Goal: Obtain resource: Obtain resource

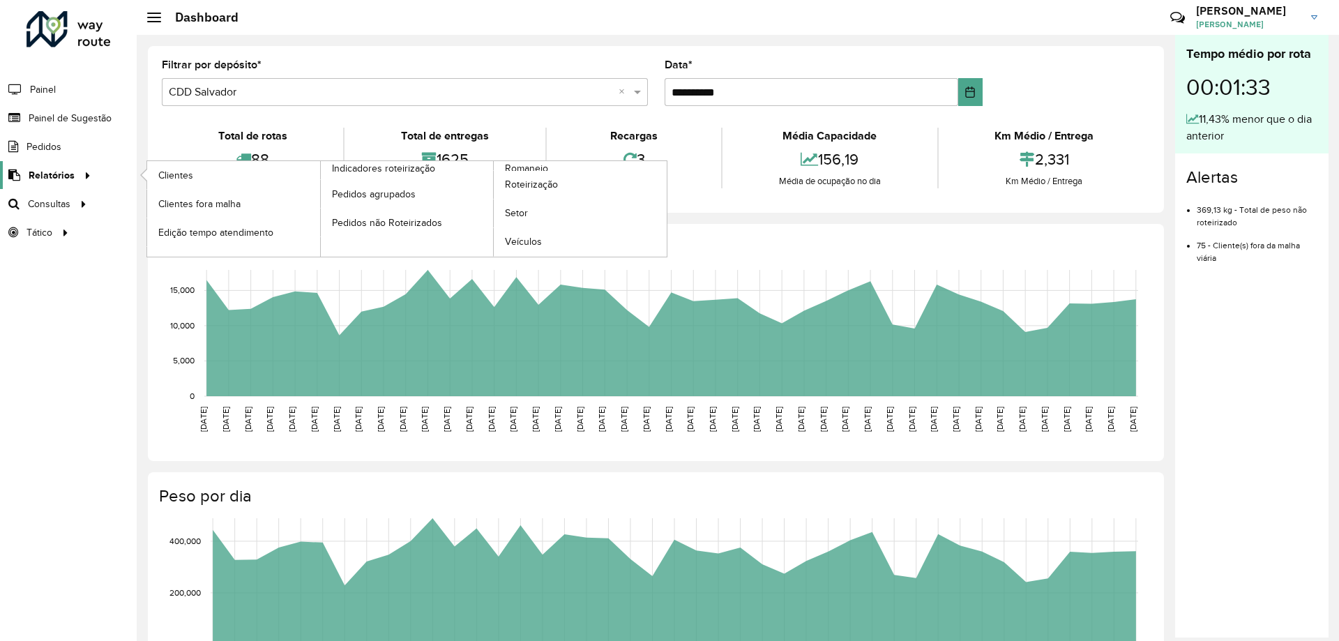
click at [52, 176] on span "Relatórios" at bounding box center [52, 175] width 46 height 15
click at [533, 169] on span "Romaneio" at bounding box center [527, 168] width 45 height 15
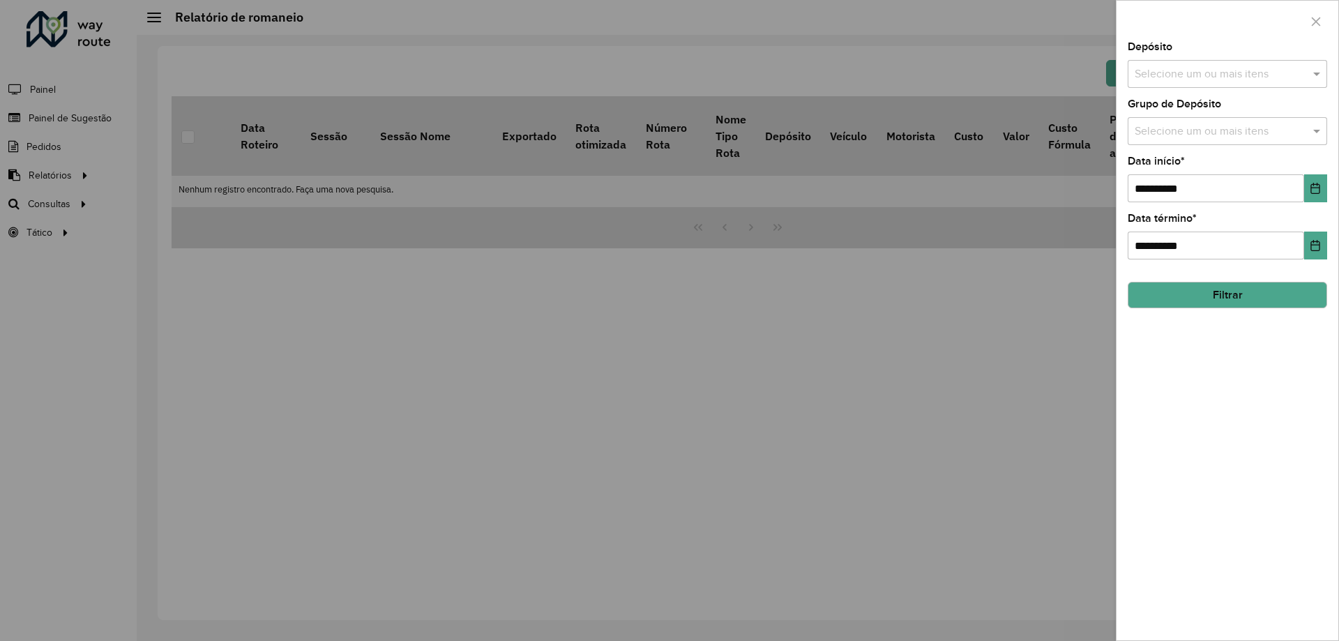
click at [321, 217] on div at bounding box center [669, 320] width 1339 height 641
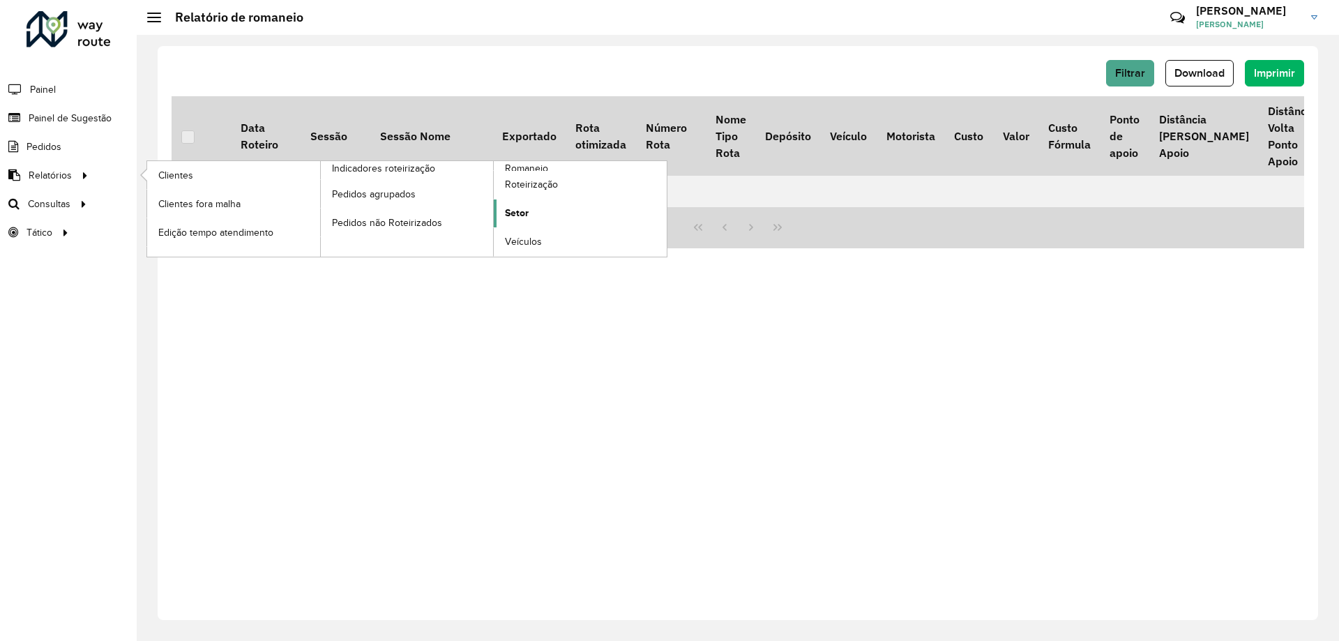
click at [517, 213] on span "Setor" at bounding box center [517, 213] width 24 height 15
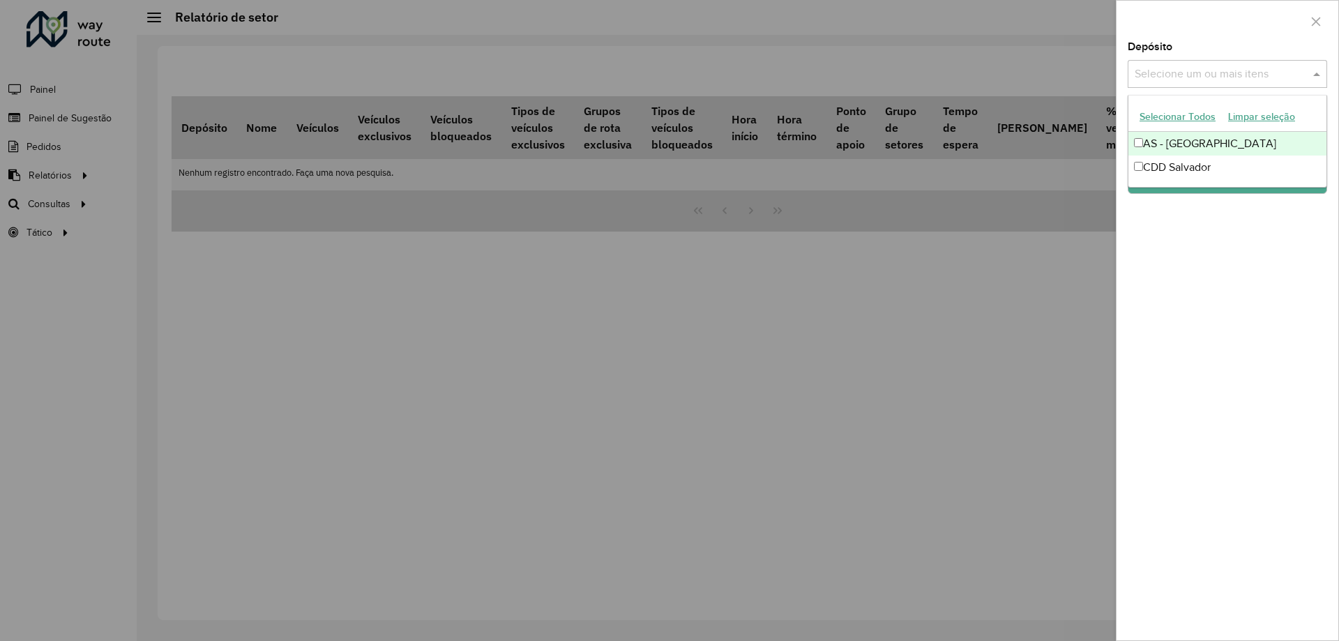
click at [1199, 69] on input "text" at bounding box center [1220, 74] width 179 height 17
click at [1159, 165] on div "CDD Salvador" at bounding box center [1227, 167] width 198 height 24
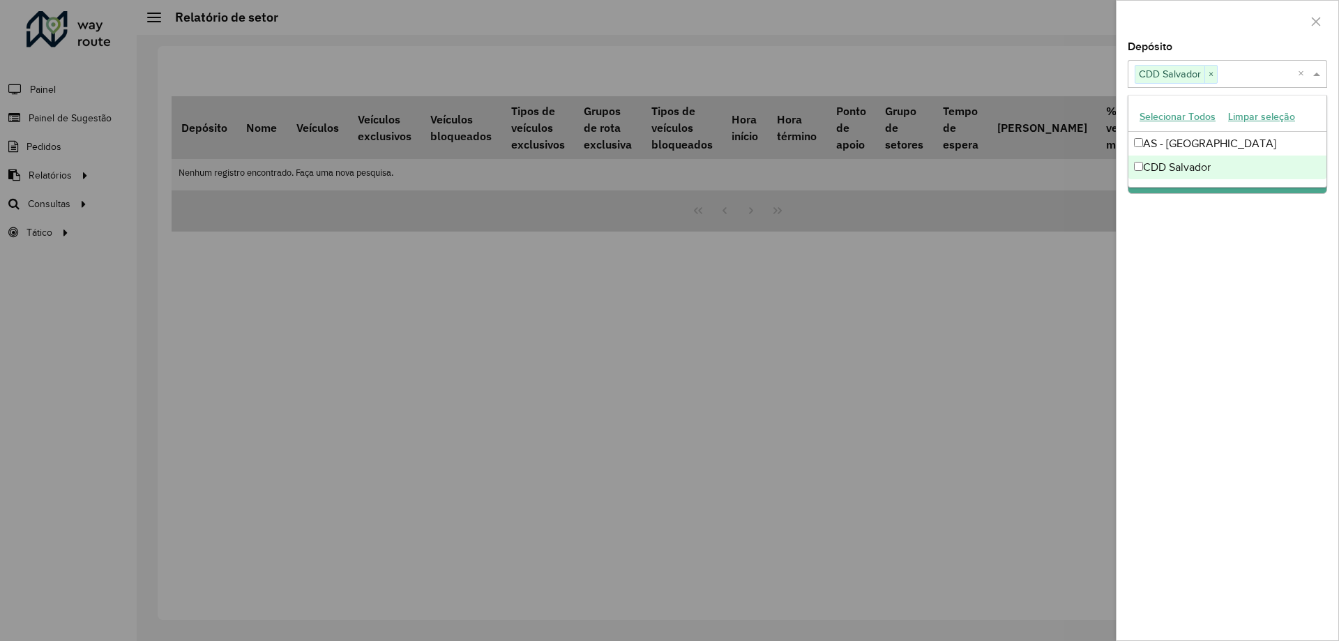
click at [1200, 258] on div "Depósito Selecione um ou mais itens CDD Salvador × × Grupo de Depósito Selecion…" at bounding box center [1227, 341] width 222 height 598
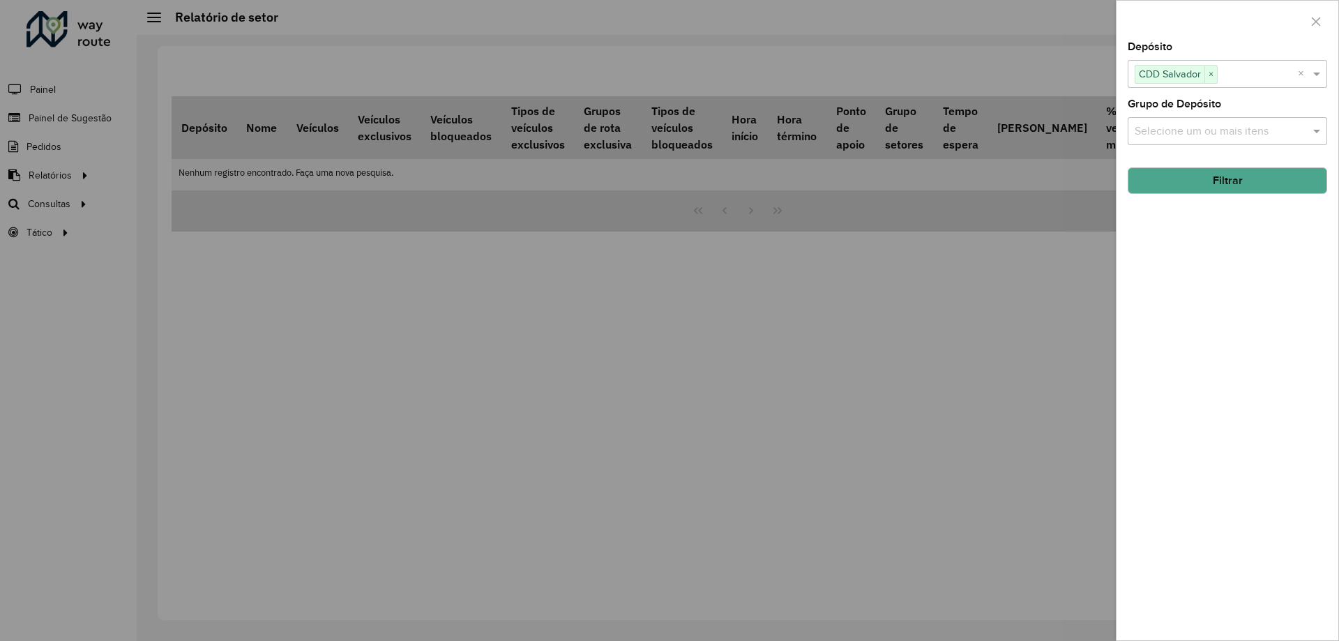
click at [1196, 183] on button "Filtrar" at bounding box center [1227, 180] width 199 height 26
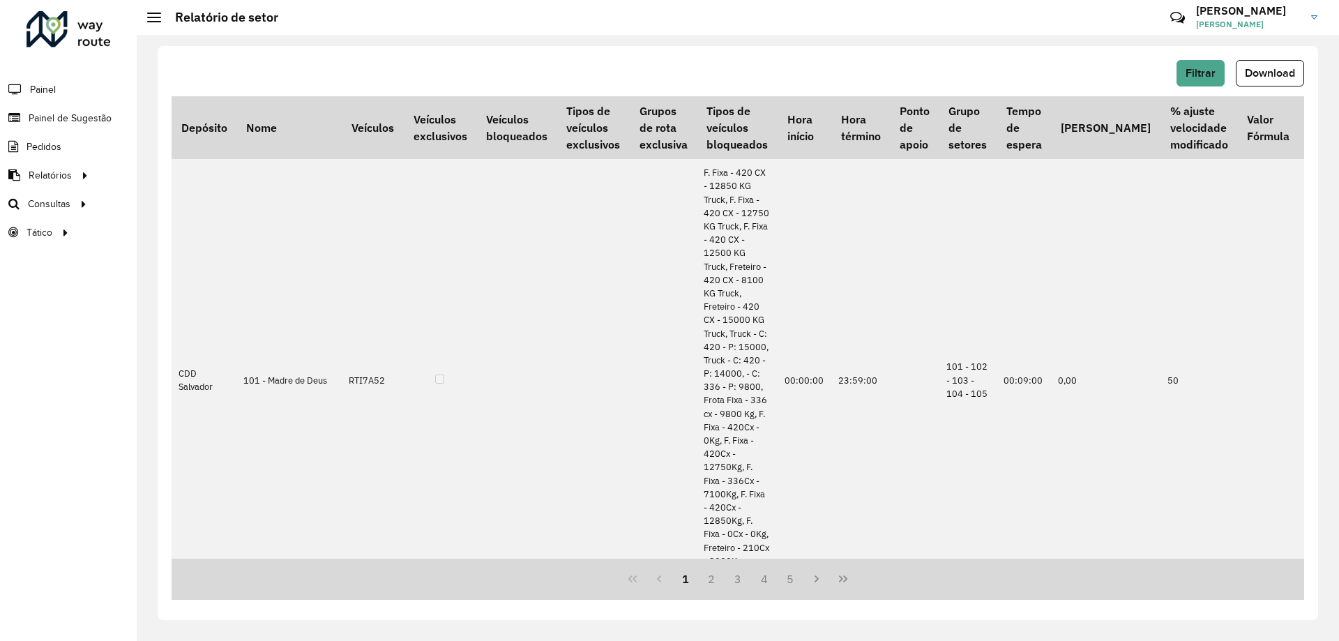
click at [1287, 72] on span "Download" at bounding box center [1270, 73] width 50 height 12
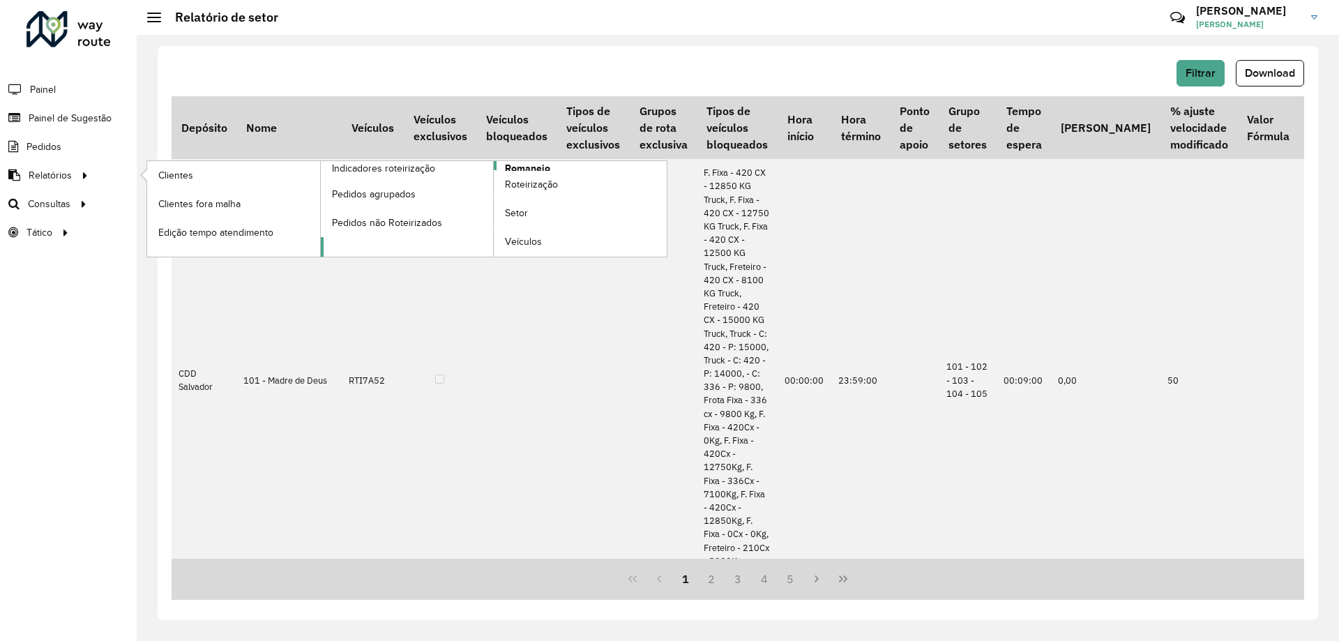
click at [530, 168] on span "Romaneio" at bounding box center [527, 168] width 45 height 15
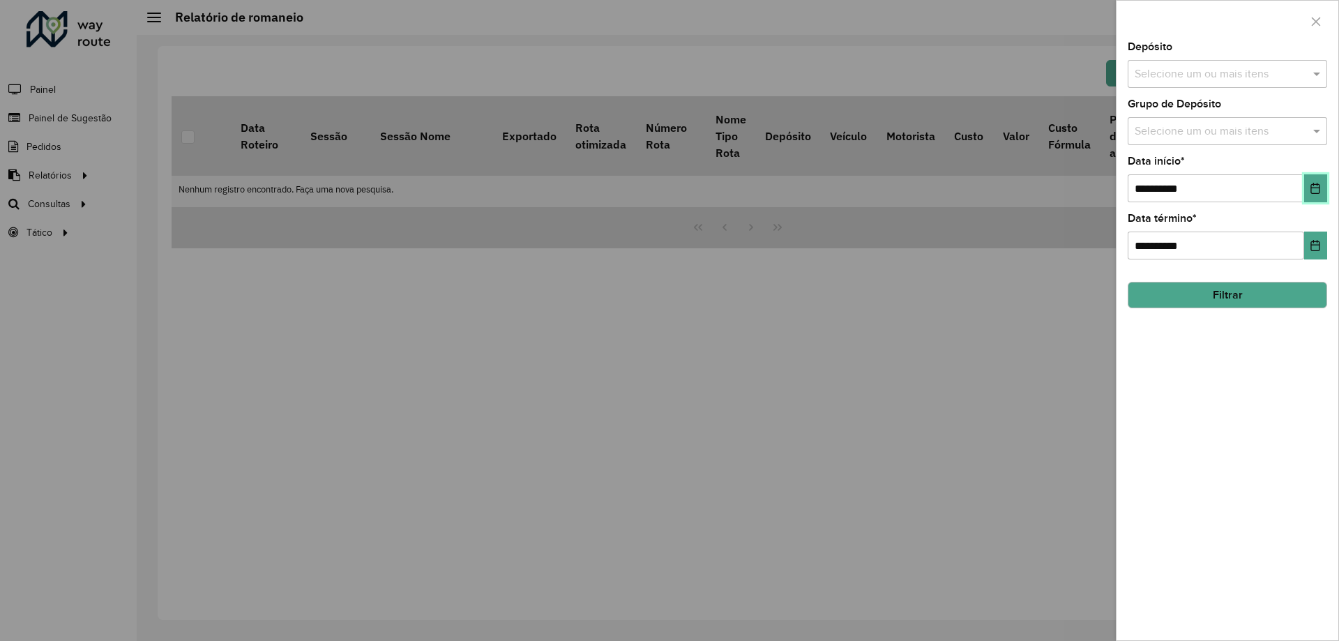
click at [1317, 191] on icon "Choose Date" at bounding box center [1315, 188] width 11 height 11
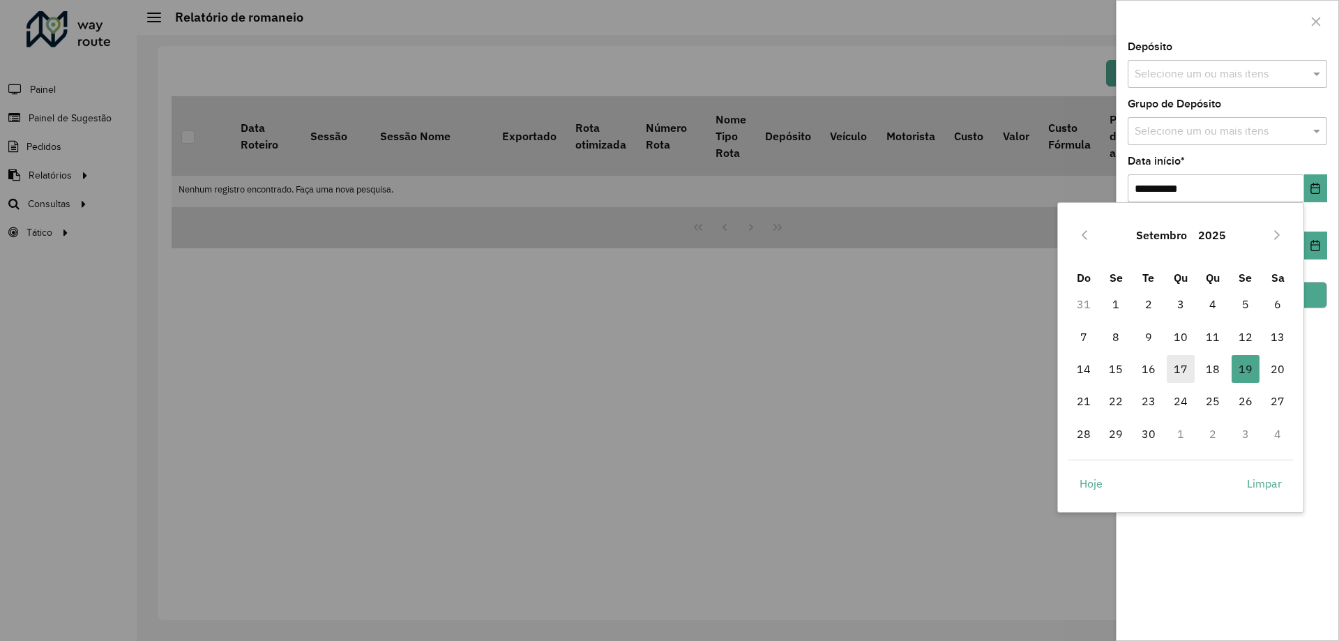
click at [1176, 367] on span "17" at bounding box center [1181, 369] width 28 height 28
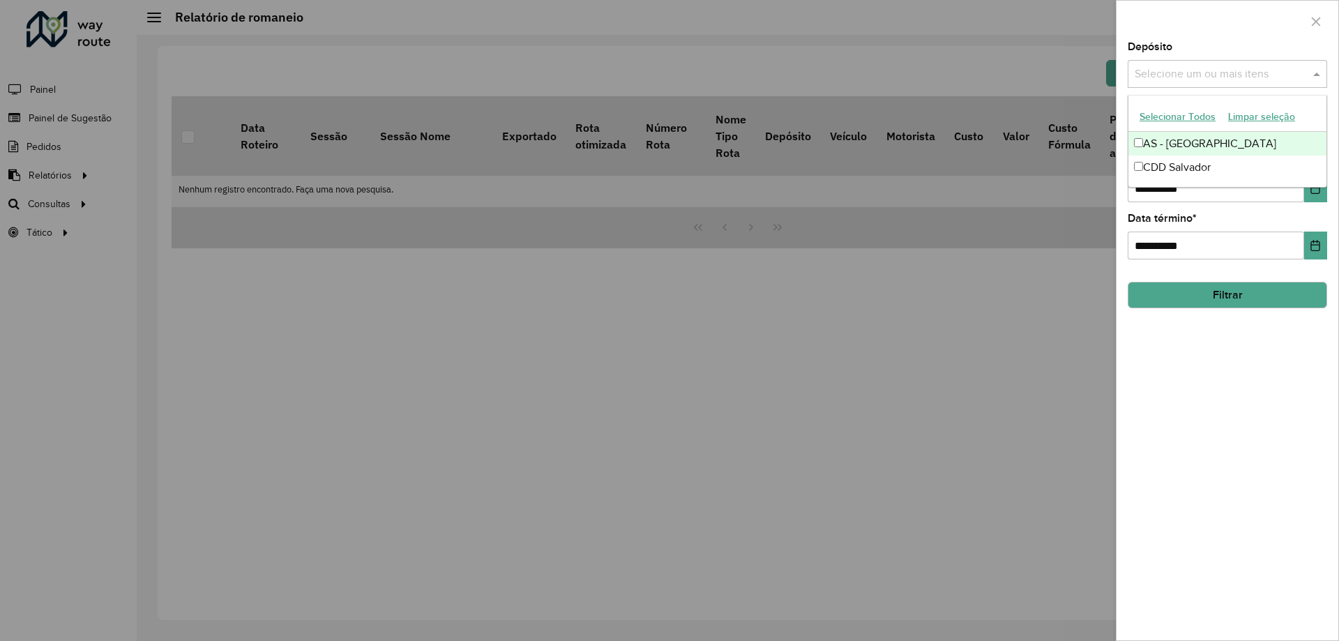
click at [1162, 75] on input "text" at bounding box center [1220, 74] width 179 height 17
click at [1162, 165] on div "CDD Salvador" at bounding box center [1227, 167] width 198 height 24
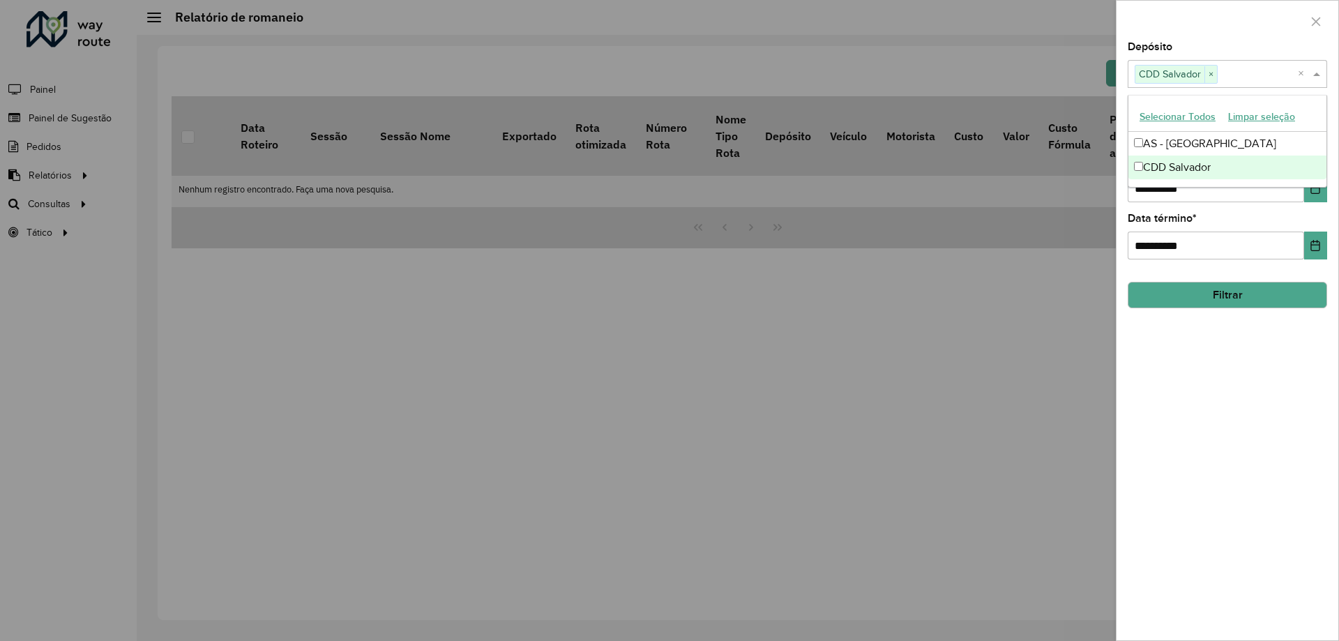
click at [1222, 439] on div "**********" at bounding box center [1227, 341] width 222 height 598
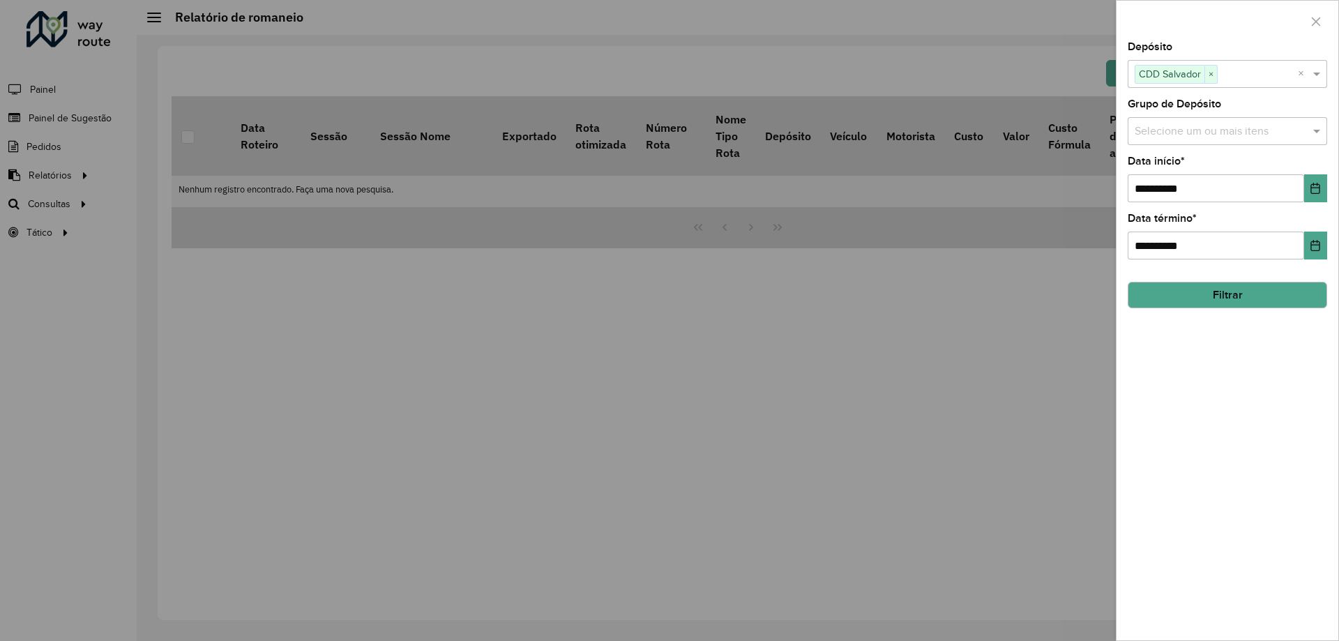
click at [1232, 301] on button "Filtrar" at bounding box center [1227, 295] width 199 height 26
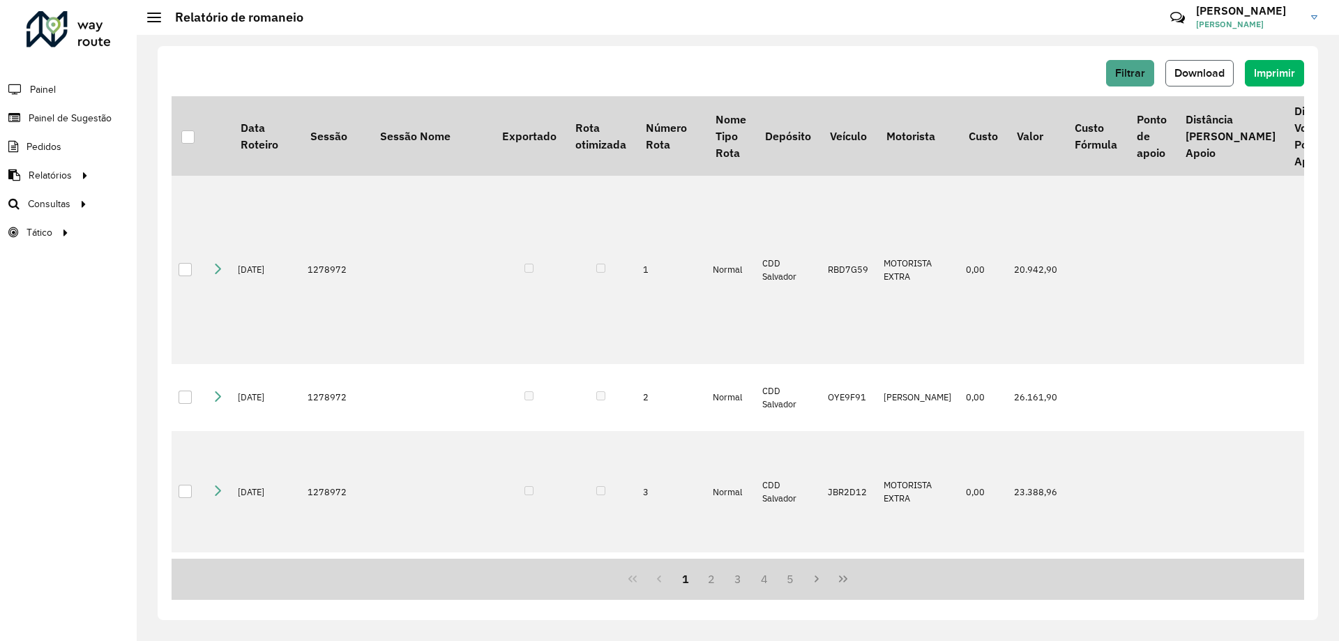
click at [1219, 77] on span "Download" at bounding box center [1199, 73] width 50 height 12
